Goal: Find specific page/section: Find specific page/section

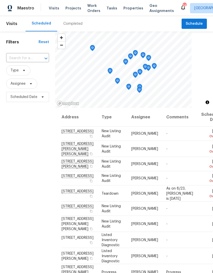
click at [49, 9] on span "Visits" at bounding box center [54, 8] width 10 height 5
click at [74, 23] on div "Completed" at bounding box center [72, 23] width 19 height 5
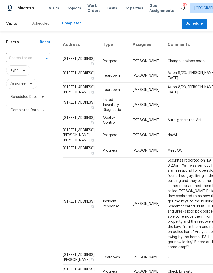
click at [128, 8] on span "Properties" at bounding box center [133, 8] width 20 height 5
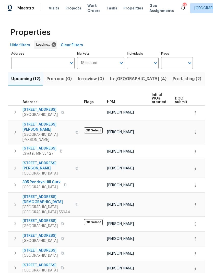
click at [120, 83] on button "In-[GEOGRAPHIC_DATA] (4)" at bounding box center [138, 78] width 63 height 13
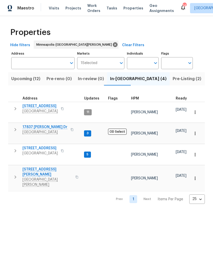
scroll to position [4, 0]
click at [75, 191] on div "Prev 1 Next Items Per Page 25 25 ​" at bounding box center [106, 197] width 196 height 13
click at [34, 167] on span "[STREET_ADDRESS][PERSON_NAME]" at bounding box center [47, 172] width 50 height 10
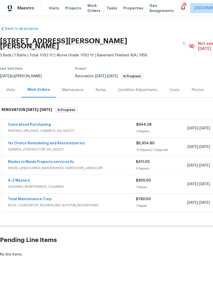
click at [103, 88] on div "Notes" at bounding box center [101, 90] width 10 height 5
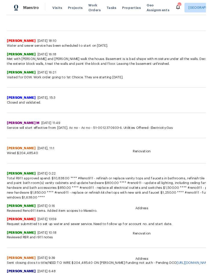
scroll to position [51, 0]
